Goal: Find specific page/section: Find specific page/section

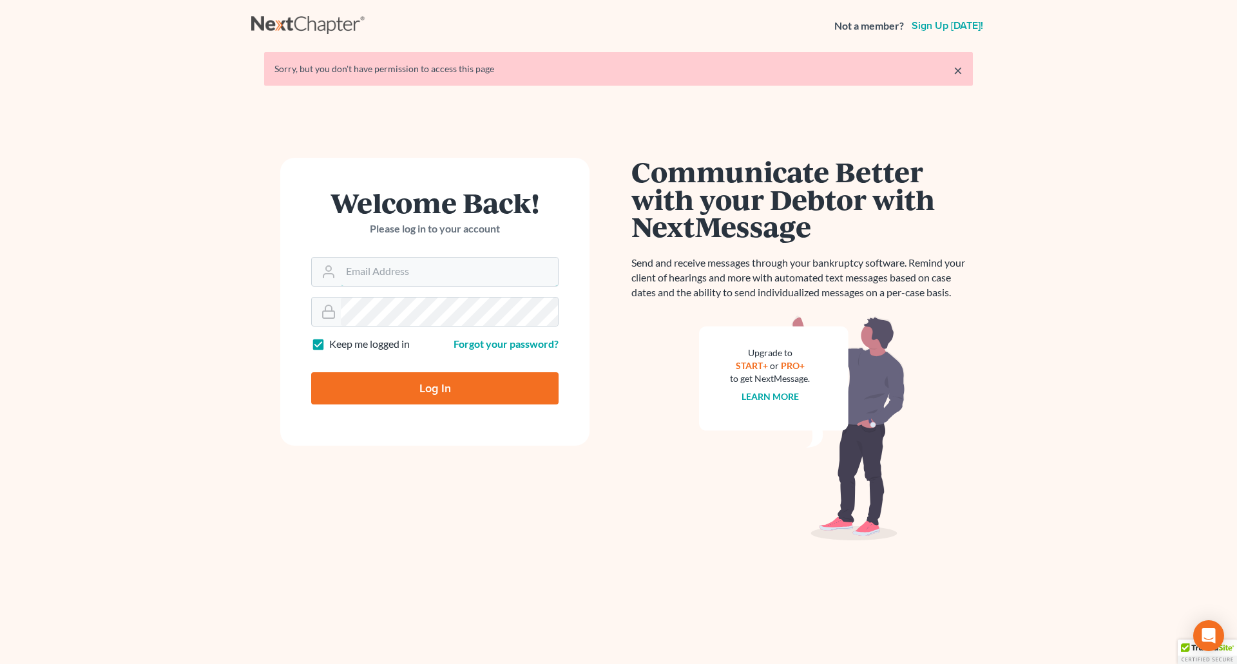
type input "[PERSON_NAME][EMAIL_ADDRESS][DOMAIN_NAME]"
click at [449, 393] on input "Log In" at bounding box center [434, 389] width 247 height 32
type input "Thinking..."
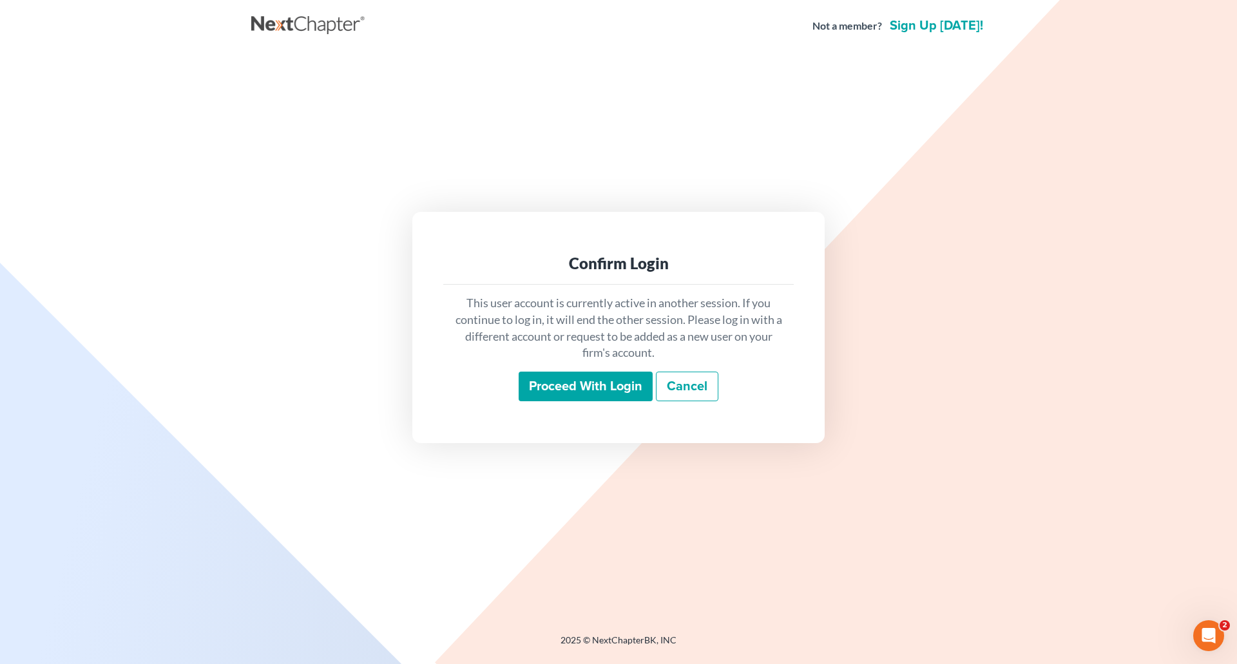
click at [579, 394] on input "Proceed with login" at bounding box center [586, 387] width 134 height 30
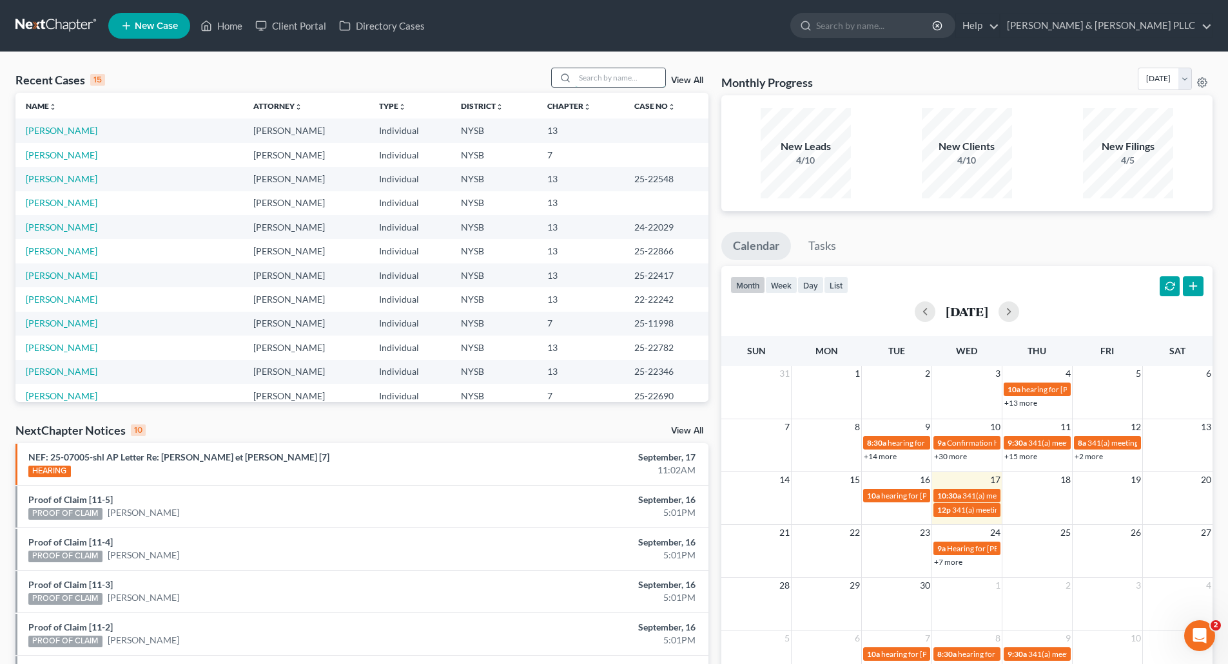
click at [609, 83] on input "search" at bounding box center [620, 77] width 90 height 19
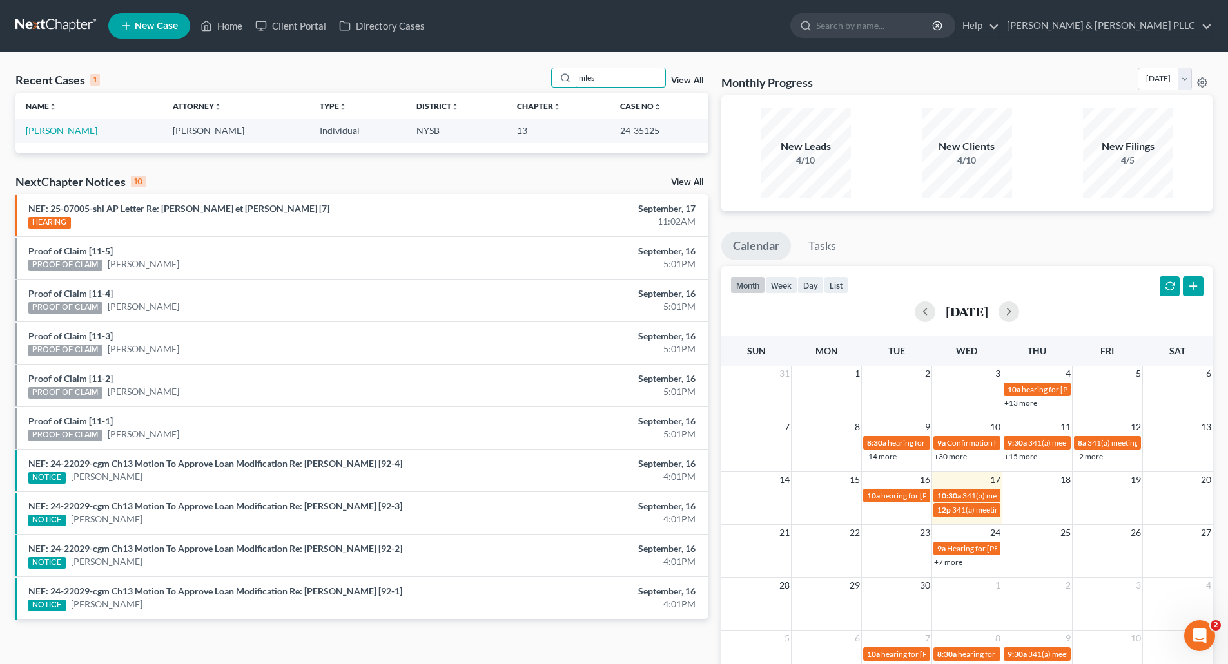
type input "niles"
click at [64, 133] on link "[PERSON_NAME]" at bounding box center [62, 130] width 72 height 11
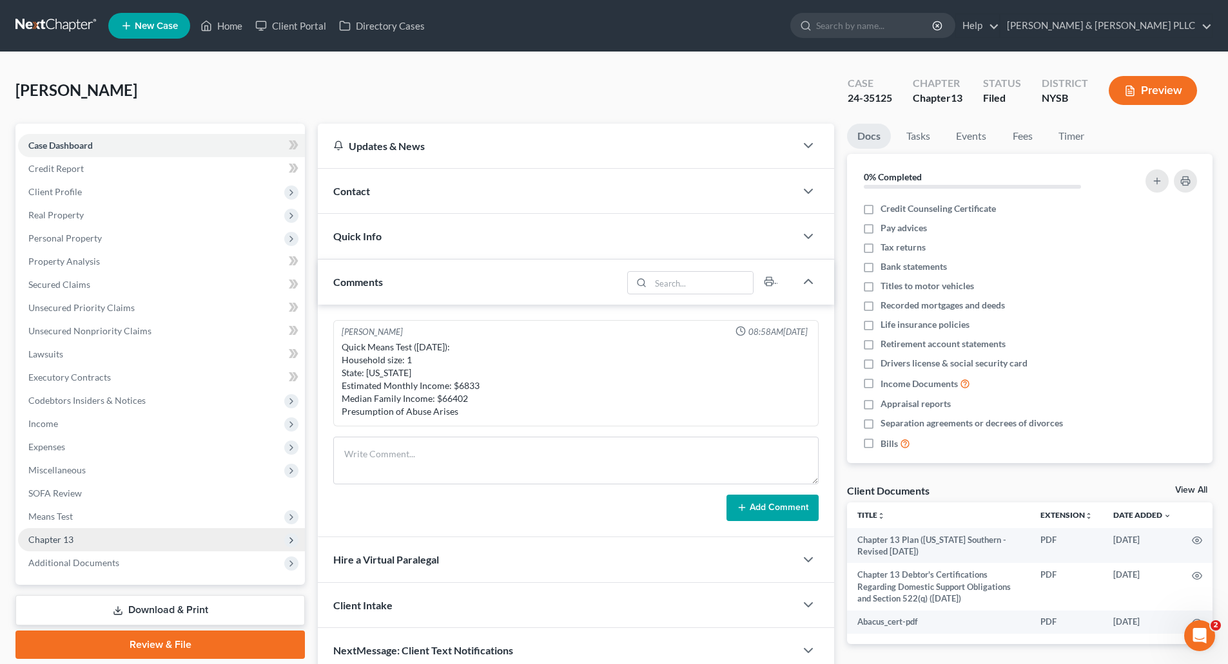
click at [59, 535] on span "Chapter 13" at bounding box center [50, 539] width 45 height 11
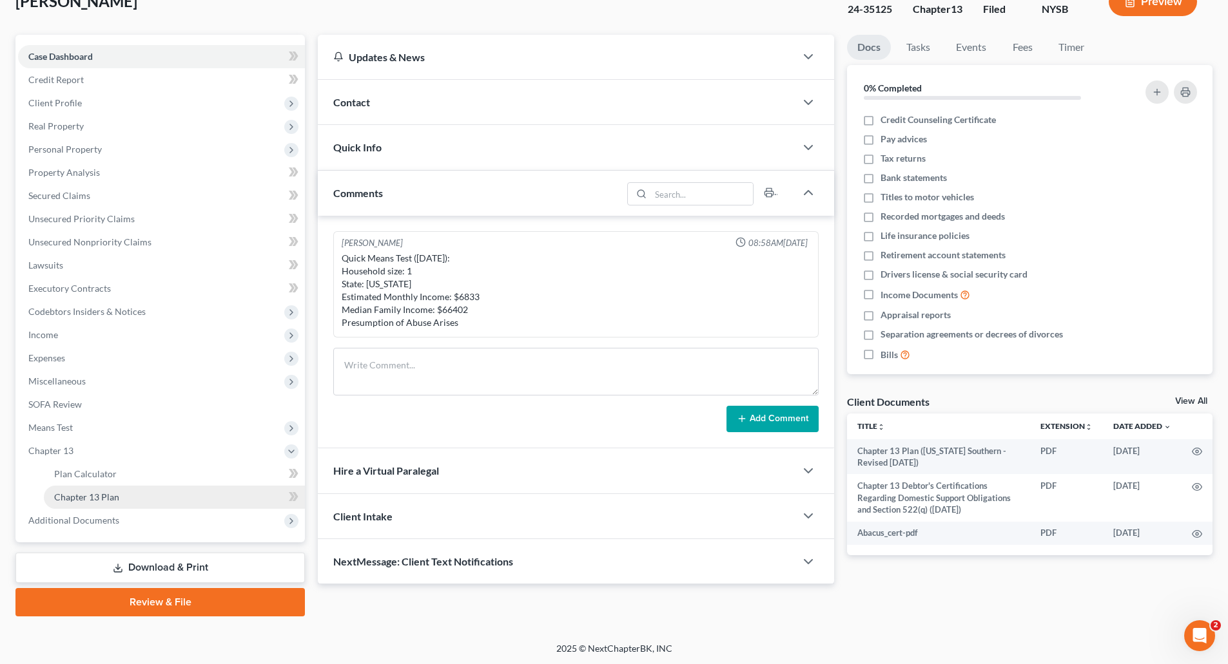
scroll to position [90, 0]
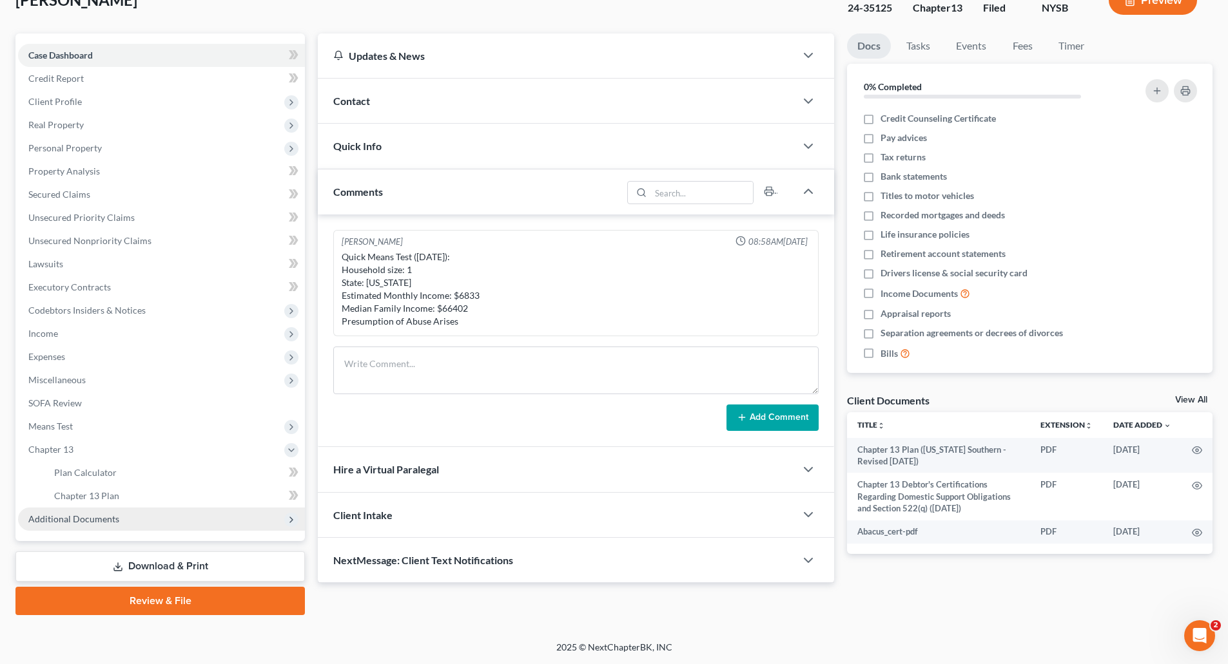
click at [73, 518] on span "Additional Documents" at bounding box center [73, 519] width 91 height 11
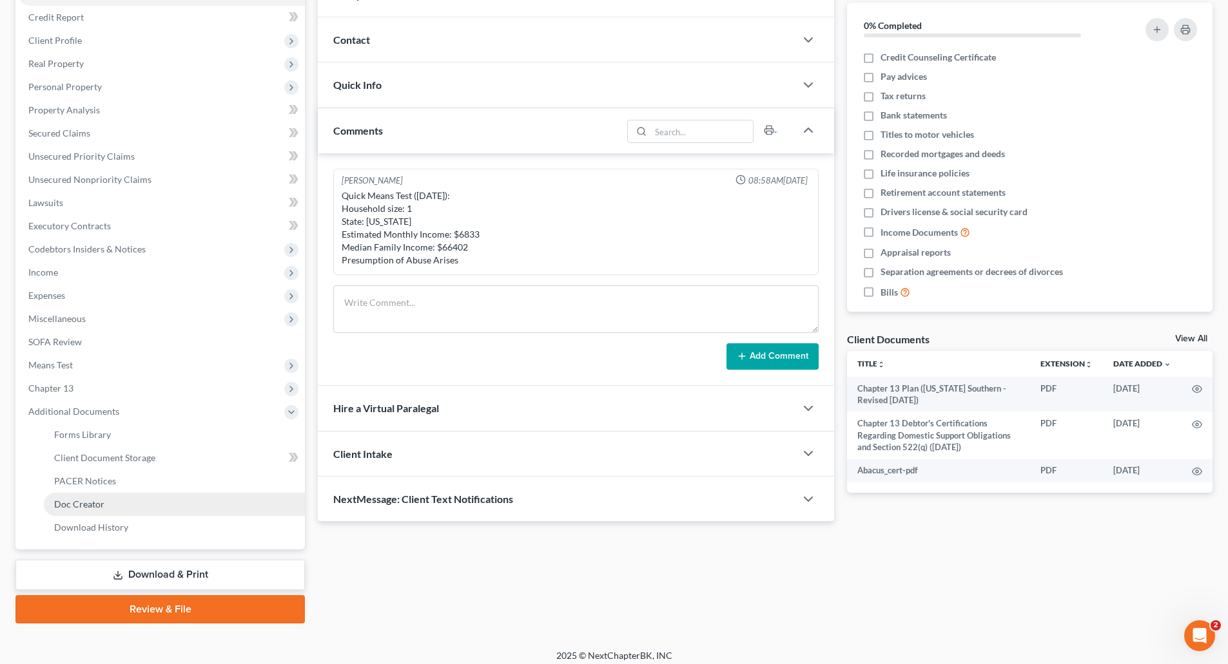
scroll to position [160, 0]
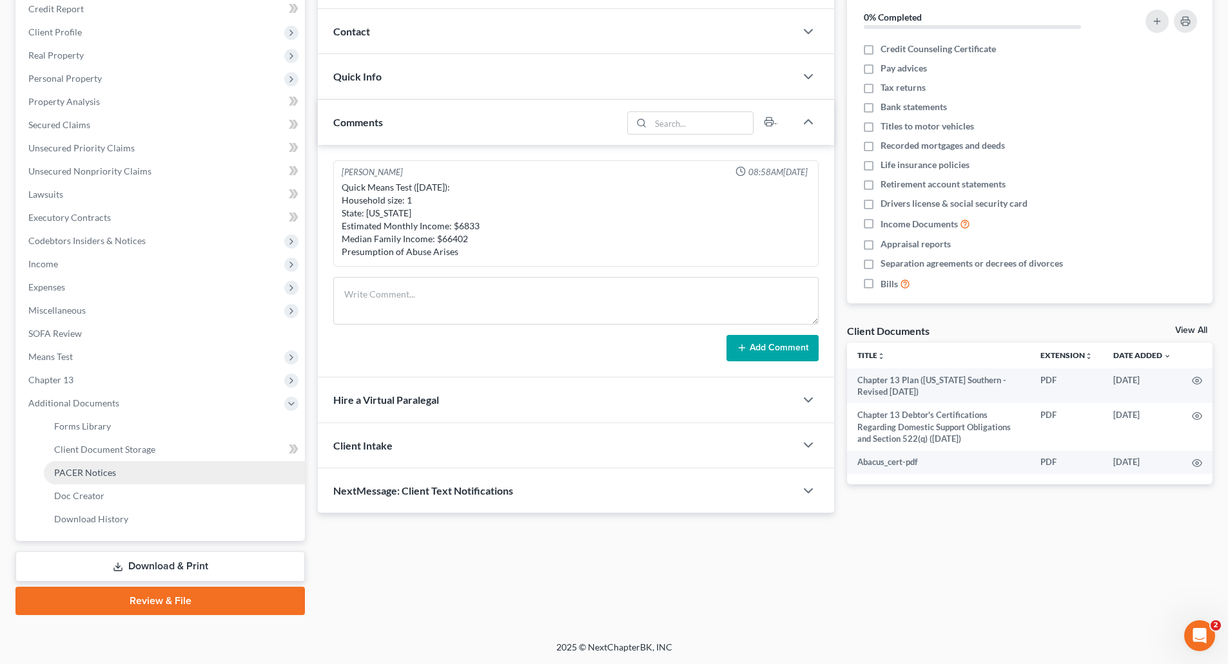
drag, startPoint x: 71, startPoint y: 470, endPoint x: 536, endPoint y: 474, distance: 465.3
click at [72, 469] on span "PACER Notices" at bounding box center [85, 472] width 62 height 11
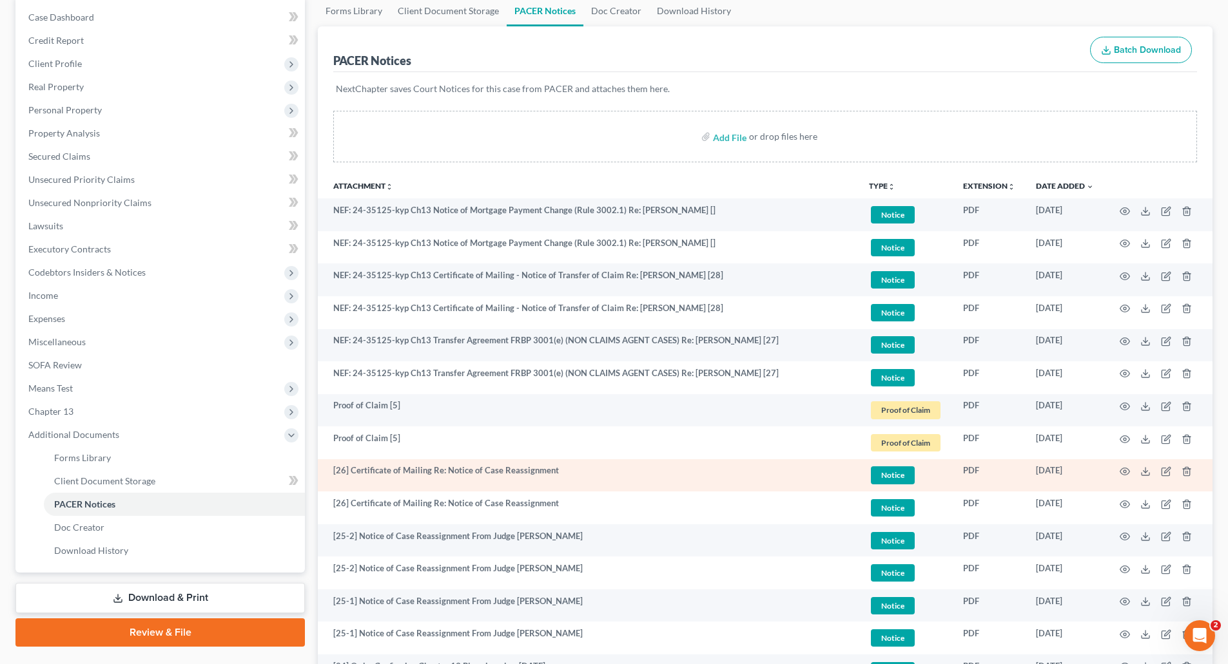
scroll to position [129, 0]
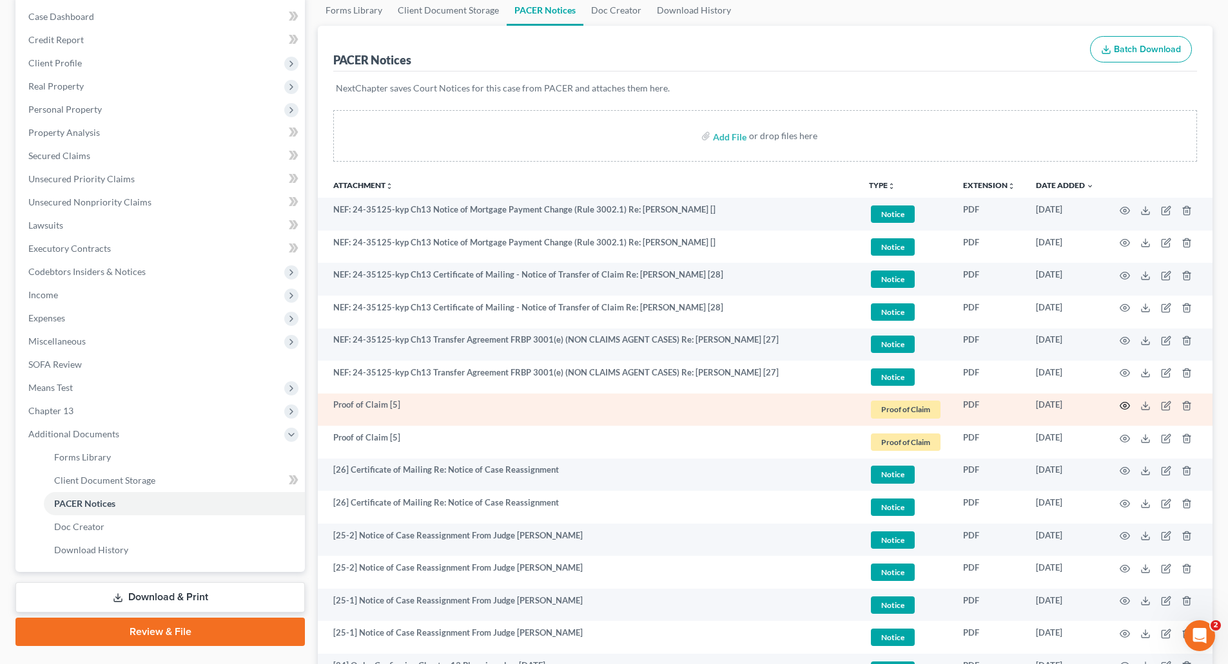
click at [1123, 405] on icon "button" at bounding box center [1124, 406] width 10 height 10
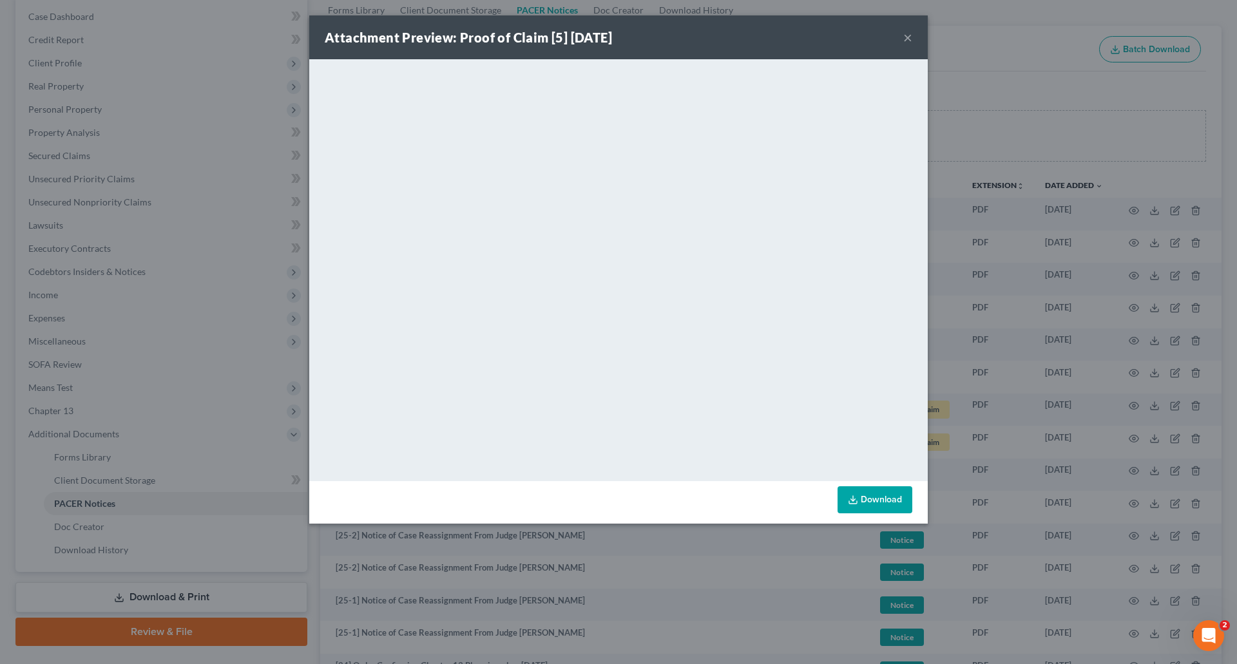
click at [904, 35] on button "×" at bounding box center [908, 37] width 9 height 15
